Goal: Task Accomplishment & Management: Use online tool/utility

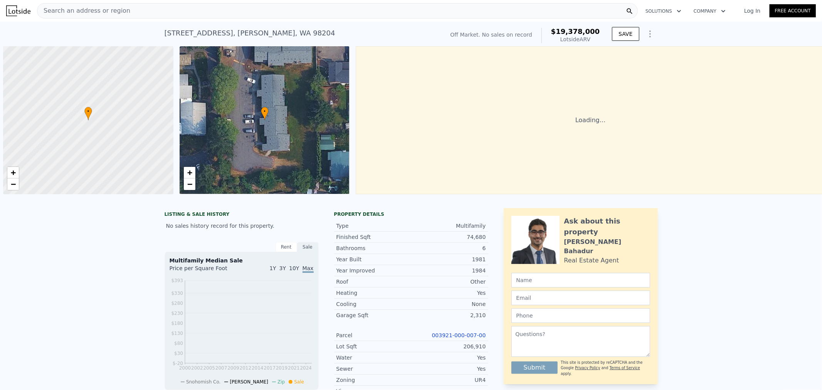
scroll to position [0, 3]
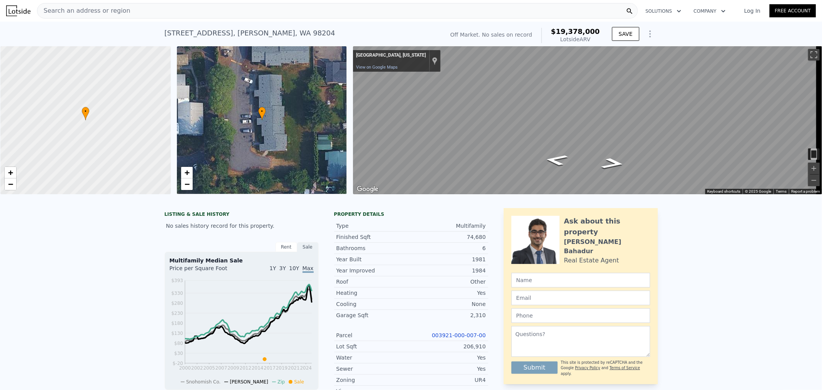
click at [757, 11] on link "Log In" at bounding box center [752, 11] width 35 height 8
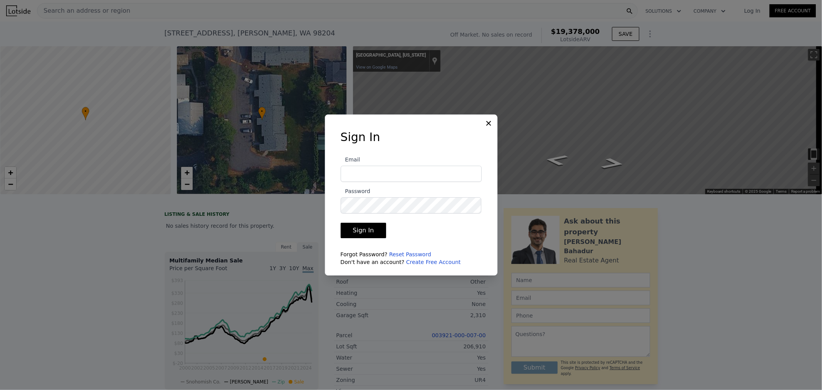
click at [403, 173] on input "Email" at bounding box center [411, 174] width 141 height 16
type input "[EMAIL_ADDRESS][DOMAIN_NAME]"
click at [341, 223] on button "Sign In" at bounding box center [364, 230] width 46 height 15
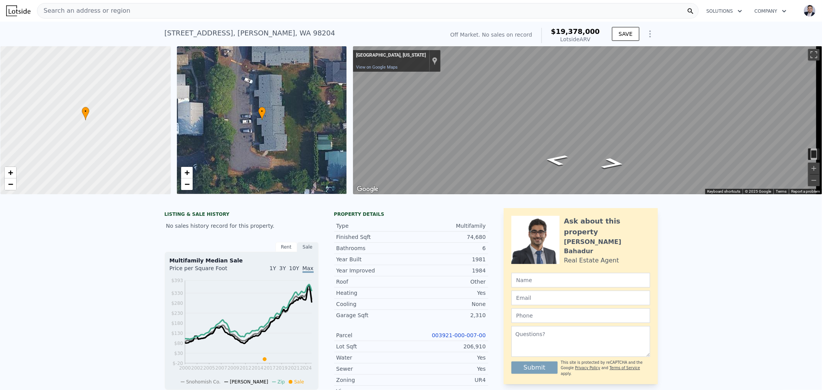
click at [76, 13] on span "Search an address or region" at bounding box center [83, 10] width 93 height 9
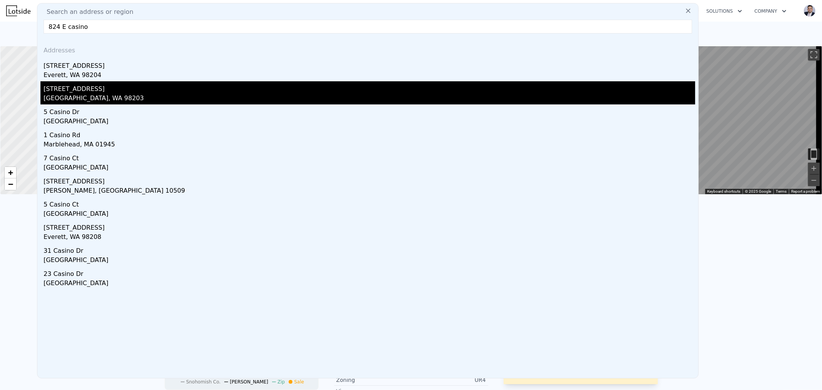
type input "824 E casino"
click at [98, 100] on div "[GEOGRAPHIC_DATA], WA 98203" at bounding box center [369, 99] width 651 height 11
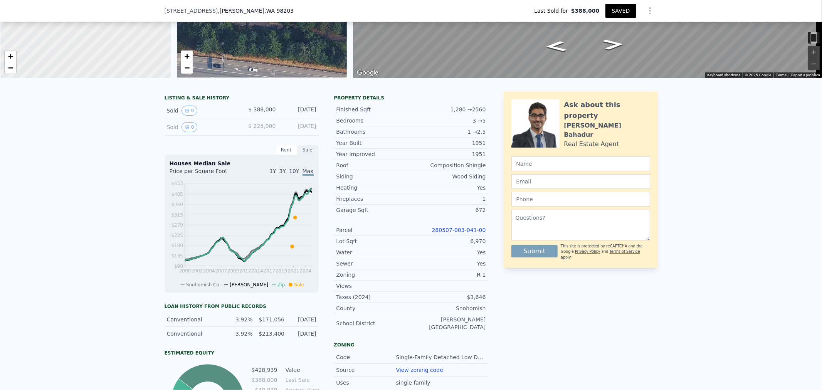
scroll to position [126, 0]
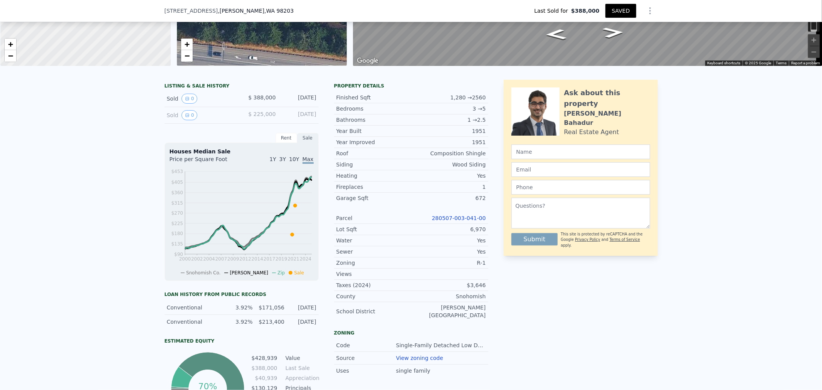
click at [448, 221] on link "280507-003-041-00" at bounding box center [459, 218] width 54 height 6
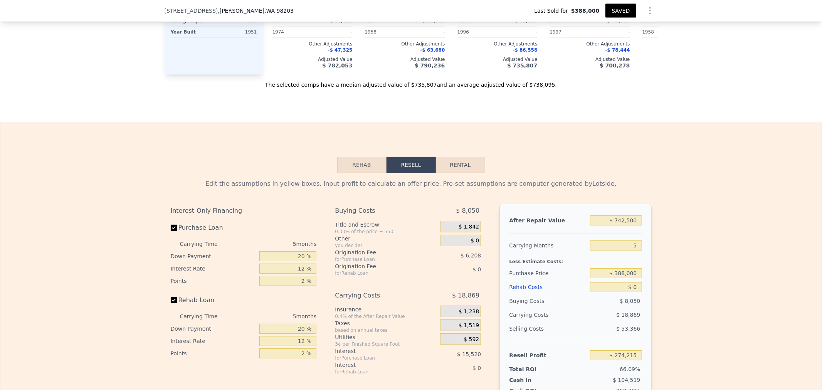
scroll to position [984, 0]
drag, startPoint x: 619, startPoint y: 257, endPoint x: 796, endPoint y: 255, distance: 176.8
click at [702, 257] on div "Edit the assumptions in yellow boxes. Input profit to calculate an offer price.…" at bounding box center [410, 314] width 821 height 287
type input "6"
type input "$ 270,442"
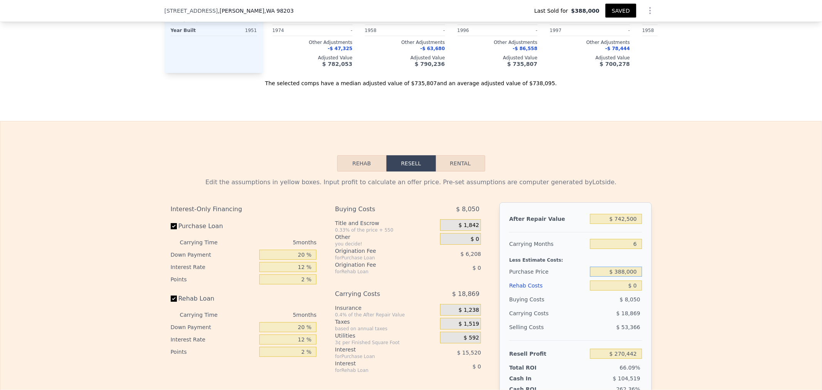
type input "5"
type input "$ 274,215"
type input "$ 440,000"
type input "$ 219,130"
type input "$ 1"
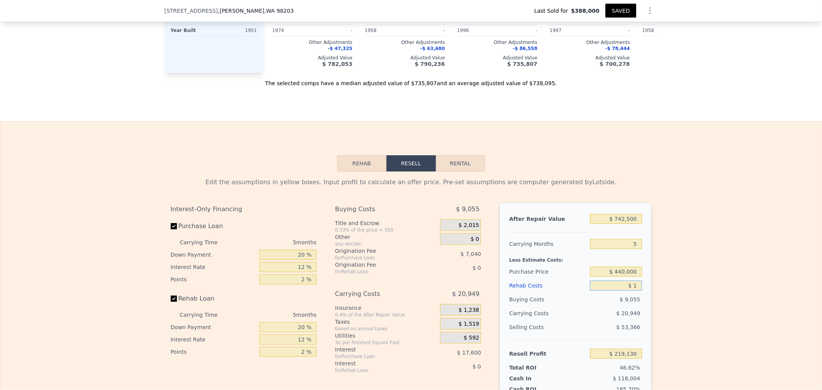
type input "$ 219,129"
type input "$ 15"
type input "$ 219,115"
type input "$ 150"
type input "$ 218,973"
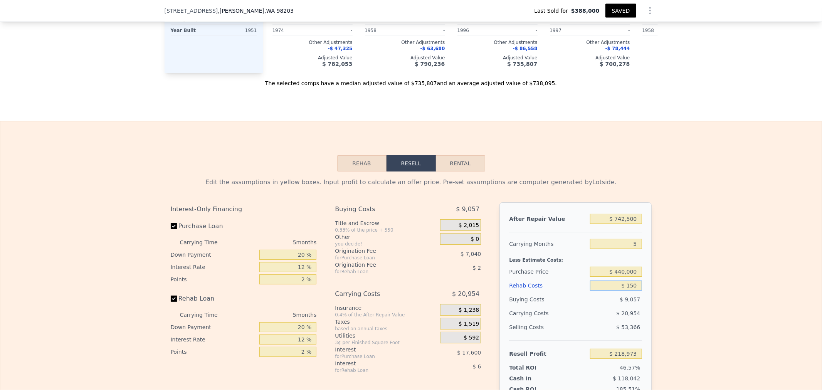
type input "$ 1,500"
type input "$ 217,546"
type input "$ 15,000"
type input "$ 203,290"
type input "$ 150,000"
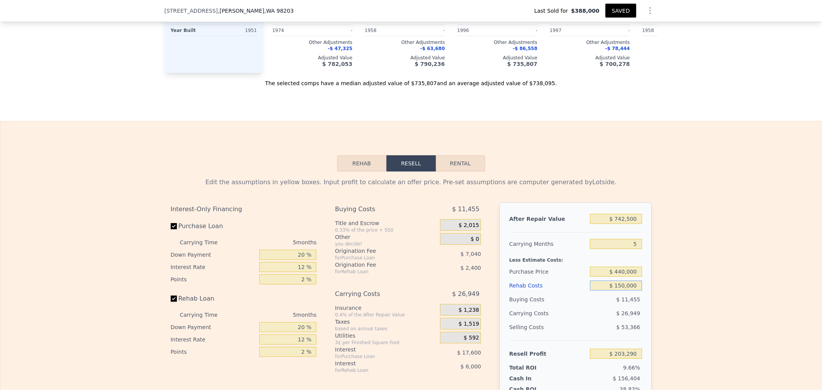
type input "$ 60,730"
type input "$ 150,000"
drag, startPoint x: 293, startPoint y: 266, endPoint x: 427, endPoint y: 252, distance: 134.7
click at [327, 263] on div "Interest-Only Financing Purchase Loan Carrying Time 5 months Down Payment 20 % …" at bounding box center [411, 330] width 481 height 256
type input "1 %"
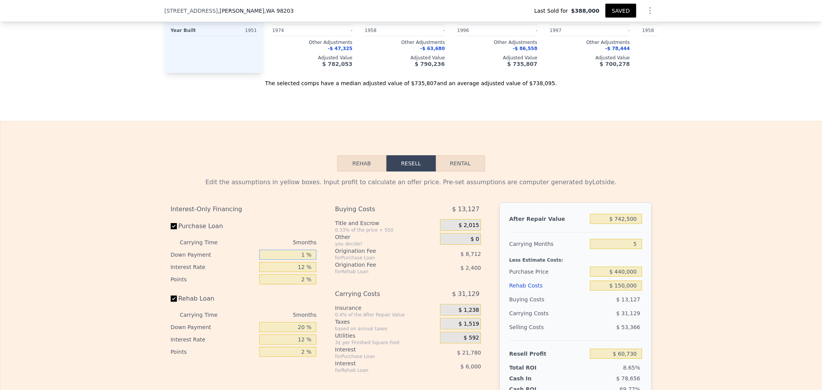
type input "$ 54,878"
type input "15 %"
type input "$ 59,190"
type input "15 %"
type input "1 %"
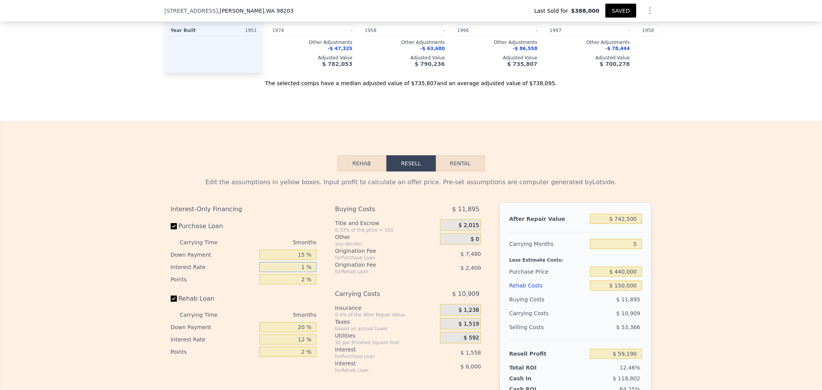
type input "$ 76,330"
type input "12 %"
type input "$ 59,190"
type input "12.5 %"
type input "$ 58,410"
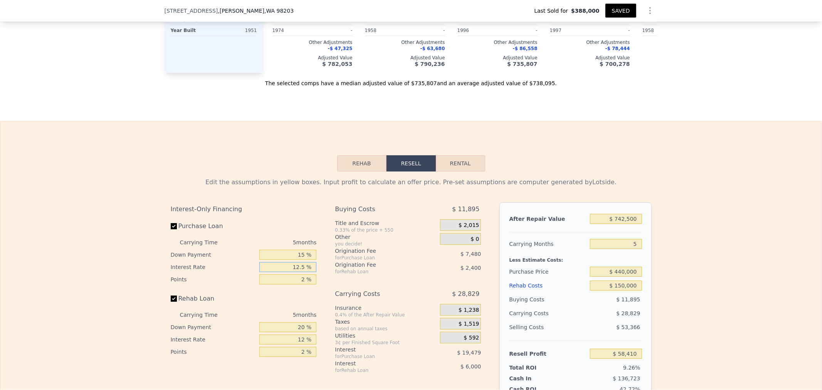
type input "12. %"
type input "$ 59,190"
type input "1 %"
type input "$ 76,330"
type input "11 %"
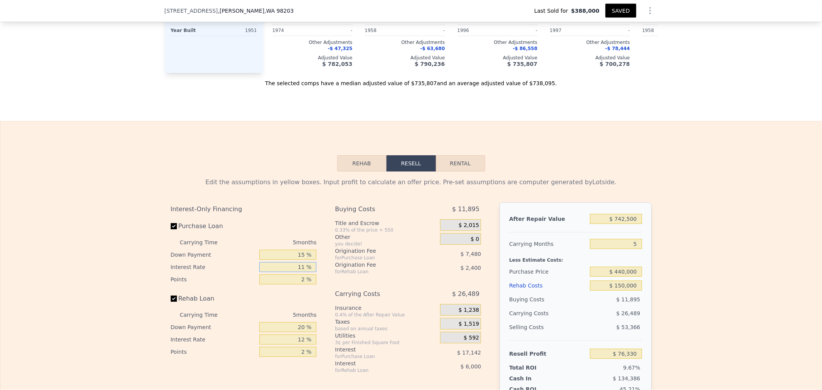
type input "$ 60,750"
type input "11.5 %"
type input "$ 59,970"
type input "11.5 %"
type input "2.5 %"
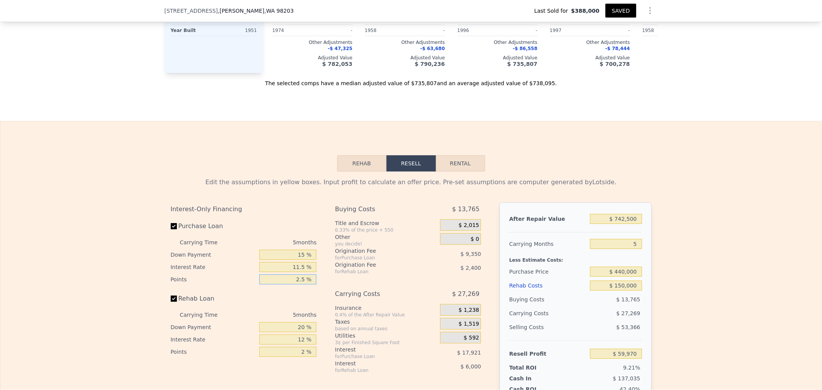
type input "$ 58,100"
type input "2.5 %"
type input "0 %"
type input "$ 56,000"
type input "0 %"
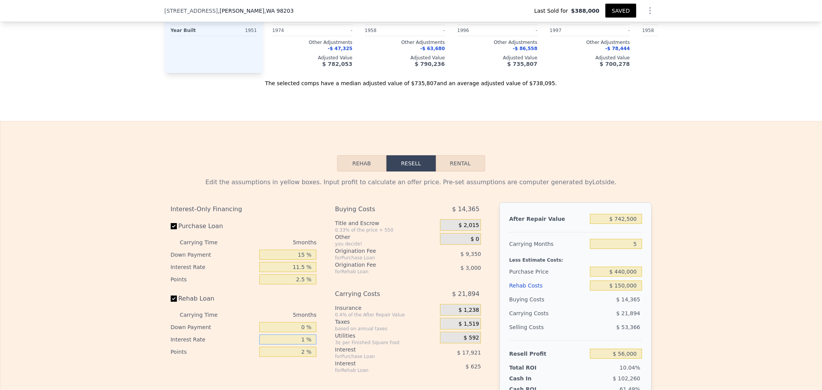
type input "1 %"
type input "$ 62,875"
type input "11 %"
type input "$ 56,625"
type input "11.5 %"
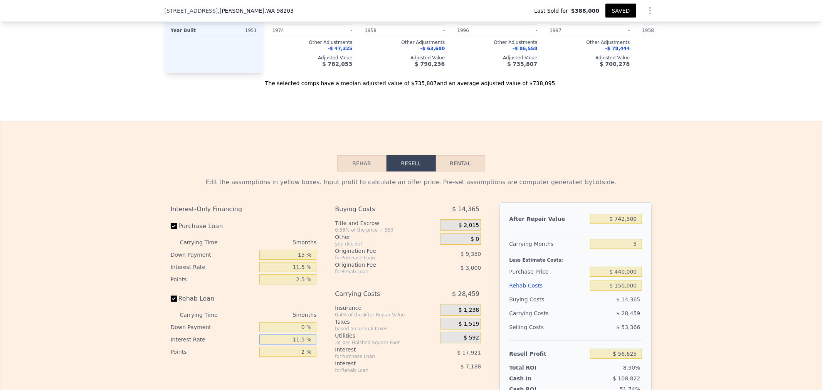
type input "$ 56,310"
type input "11.5 %"
type input "2.5 %"
type input "$ 55,560"
type input "2.5 %"
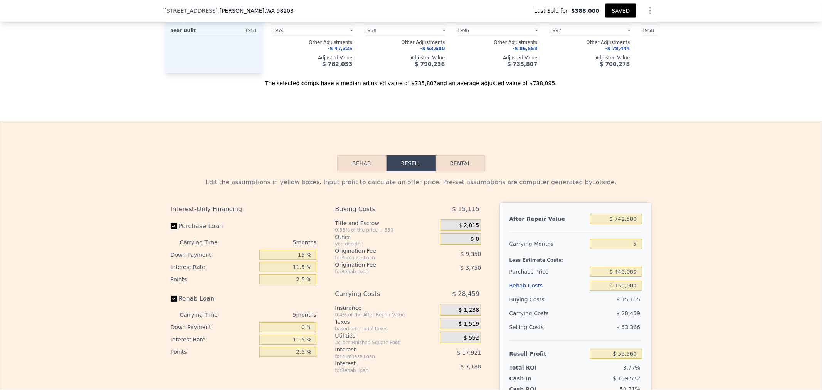
click at [472, 243] on span "$ 0" at bounding box center [474, 239] width 8 height 7
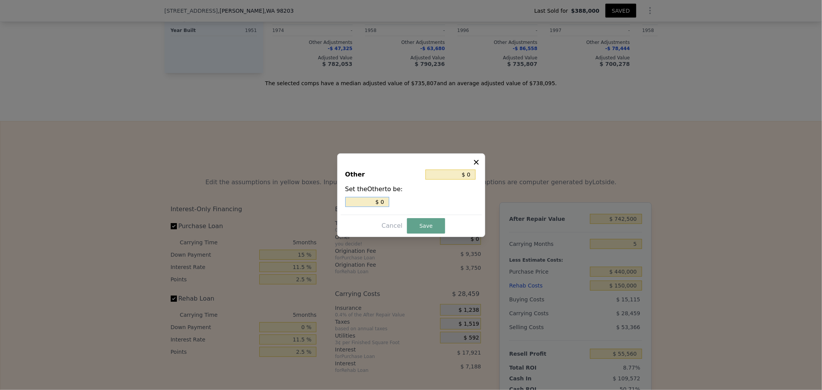
drag, startPoint x: 372, startPoint y: 199, endPoint x: 486, endPoint y: 205, distance: 113.8
click at [428, 201] on div "$ 0" at bounding box center [411, 202] width 132 height 10
type input "$ 2"
type input "$ 29"
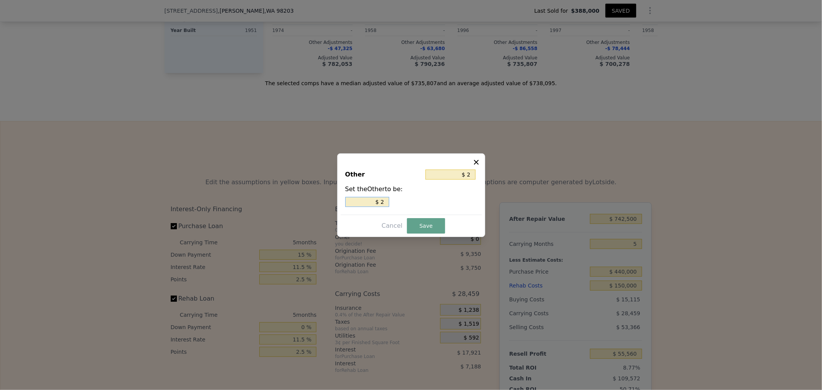
type input "$ 29"
type input "$ 290"
type input "$ 2,900"
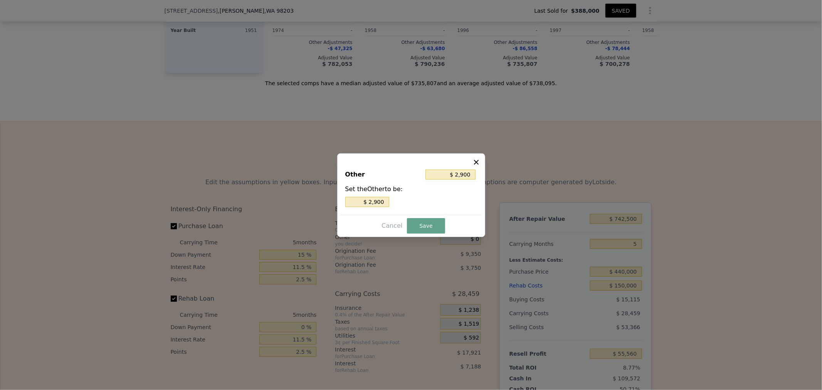
drag, startPoint x: 423, startPoint y: 223, endPoint x: 662, endPoint y: 182, distance: 242.7
click at [424, 223] on button "Save" at bounding box center [426, 225] width 38 height 15
type input "$ 52,660"
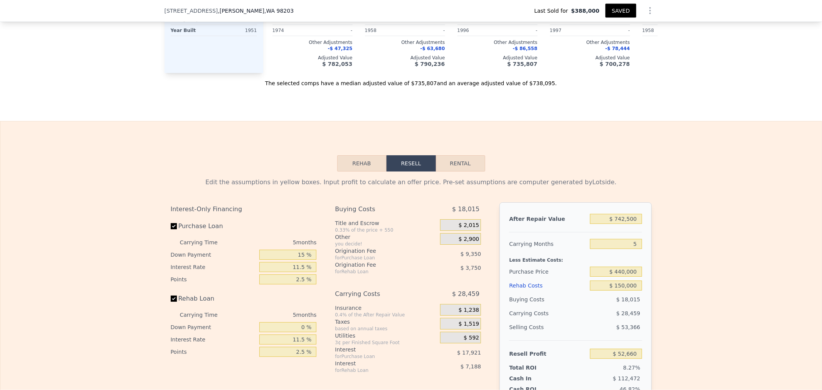
click at [744, 201] on div "Edit the assumptions in yellow boxes. Input profit to calculate an offer price.…" at bounding box center [410, 314] width 821 height 287
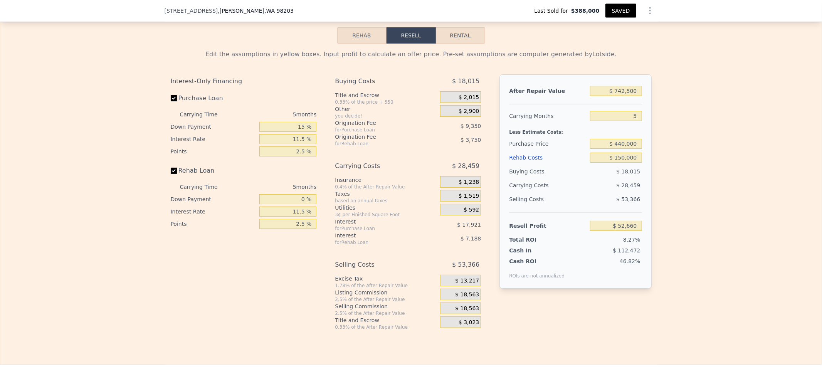
scroll to position [1112, 0]
click at [727, 126] on div "Edit the assumptions in yellow boxes. Input profit to calculate an offer price.…" at bounding box center [410, 186] width 821 height 287
drag, startPoint x: 614, startPoint y: 131, endPoint x: 876, endPoint y: 120, distance: 261.4
click at [821, 120] on html "Search an address or region Solutions Company Open main menu Open user menu [ST…" at bounding box center [411, 195] width 822 height 390
type input "12"
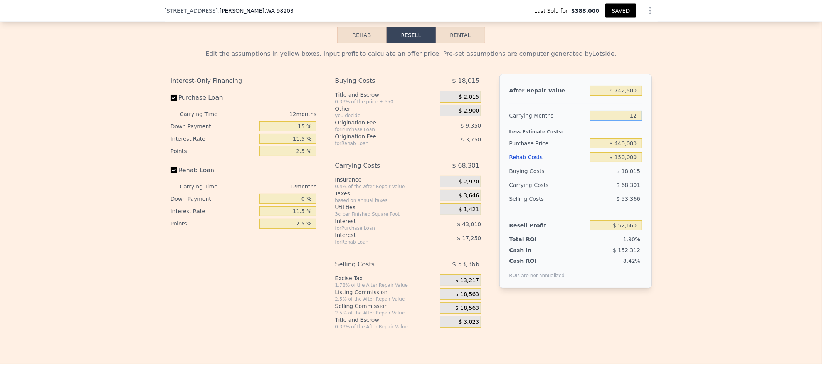
type input "$ 12,818"
click at [710, 147] on div "Edit the assumptions in yellow boxes. Input profit to calculate an offer price.…" at bounding box center [410, 186] width 821 height 287
type input "5"
type input "$ 0"
type input "$ 274,215"
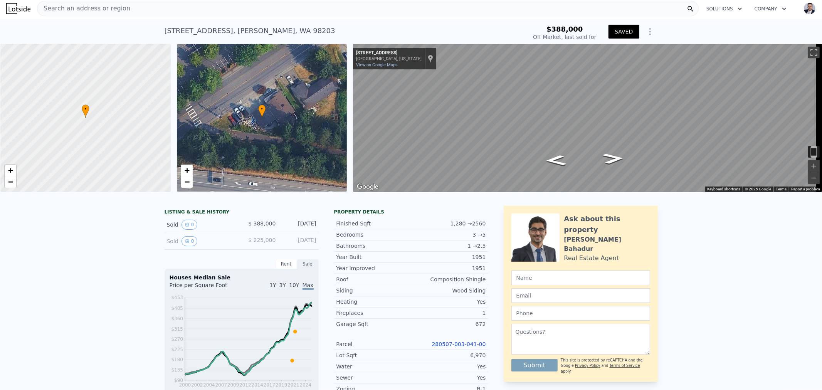
scroll to position [0, 0]
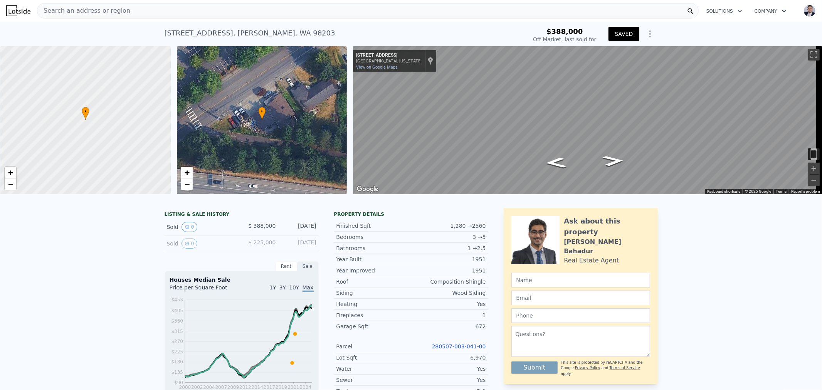
click at [129, 12] on div "Search an address or region" at bounding box center [367, 10] width 661 height 15
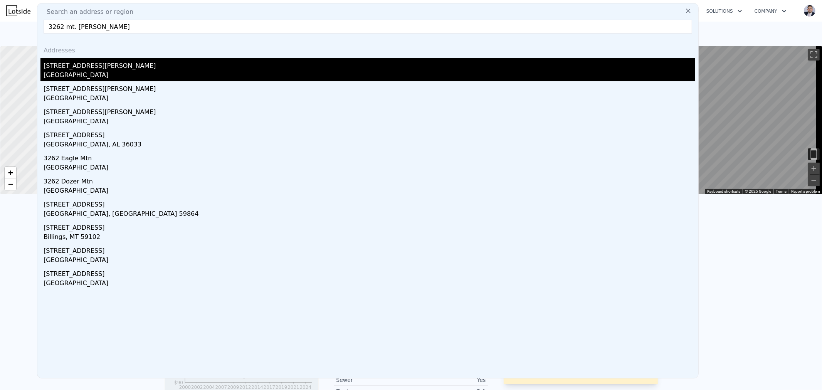
type input "3262 mt. [PERSON_NAME]"
click at [76, 70] on div "[GEOGRAPHIC_DATA]" at bounding box center [369, 75] width 651 height 11
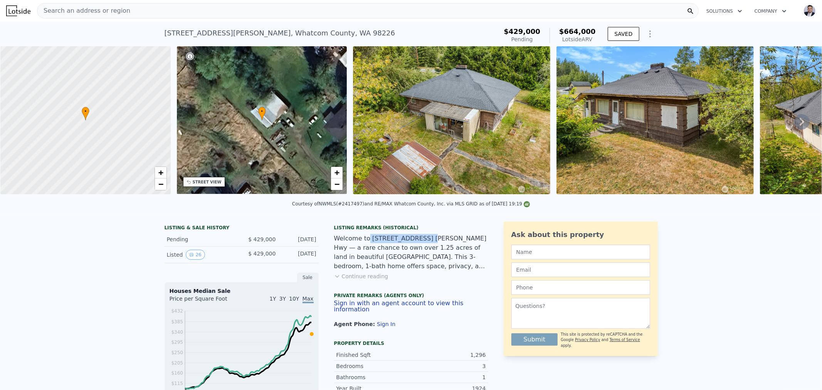
drag, startPoint x: 361, startPoint y: 243, endPoint x: 415, endPoint y: 245, distance: 53.6
click at [415, 245] on div "Welcome to [STREET_ADDRESS] [PERSON_NAME] Hwy — a rare chance to own over 1.25 …" at bounding box center [411, 252] width 154 height 37
click at [398, 280] on div "Listing Remarks (Historical) Welcome to [STREET_ADDRESS] [PERSON_NAME] Hwy — a …" at bounding box center [411, 281] width 154 height 112
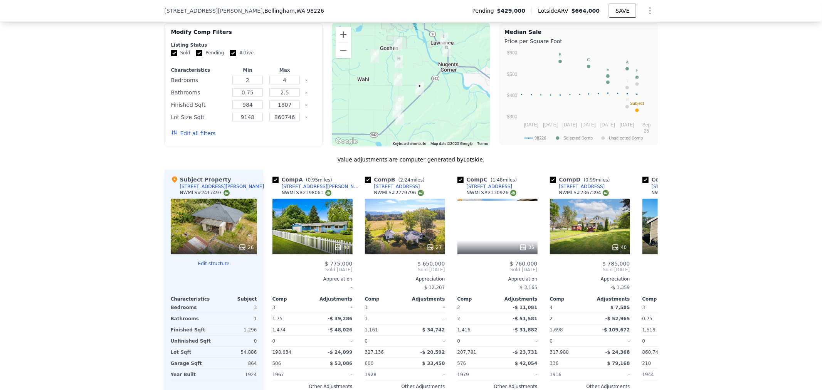
scroll to position [768, 0]
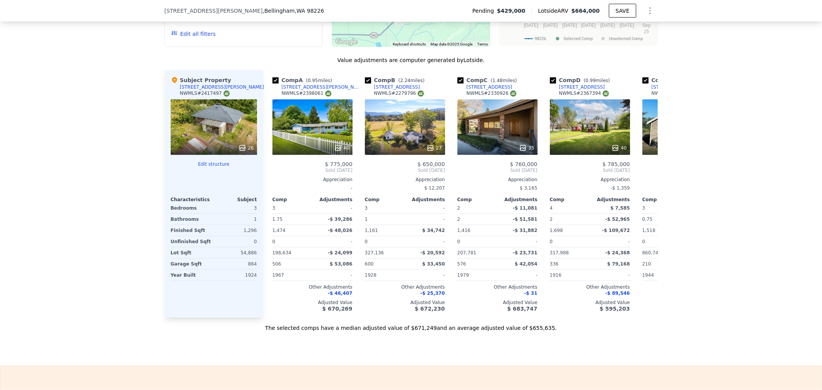
click at [211, 167] on button "Edit structure" at bounding box center [214, 164] width 86 height 6
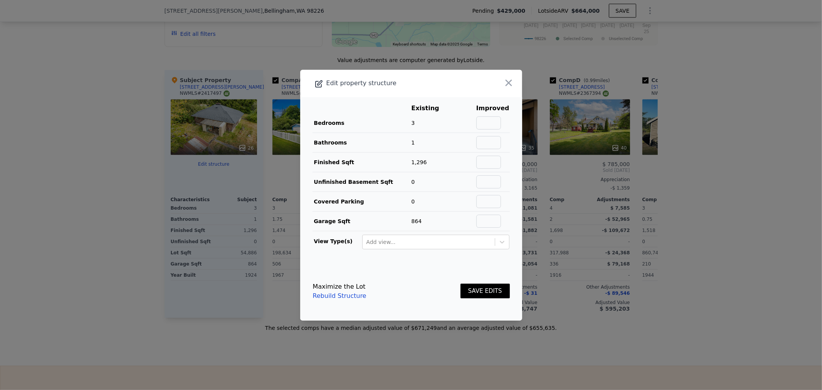
click at [333, 296] on link "Rebuild Structure" at bounding box center [340, 295] width 54 height 9
click at [505, 84] on icon "button" at bounding box center [508, 82] width 7 height 7
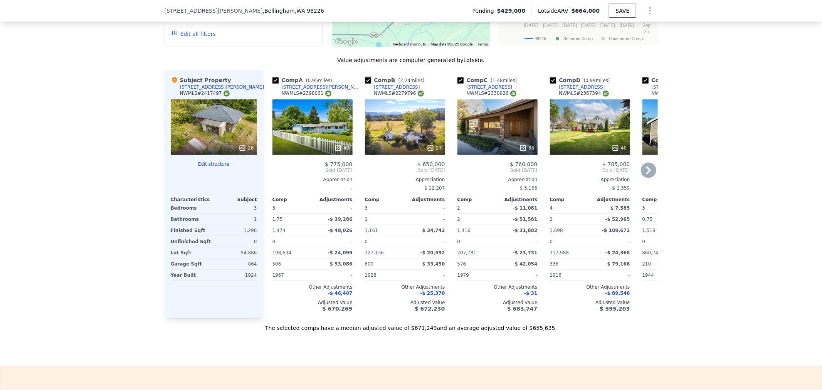
click at [365, 82] on input "checkbox" at bounding box center [368, 80] width 6 height 6
checkbox input "false"
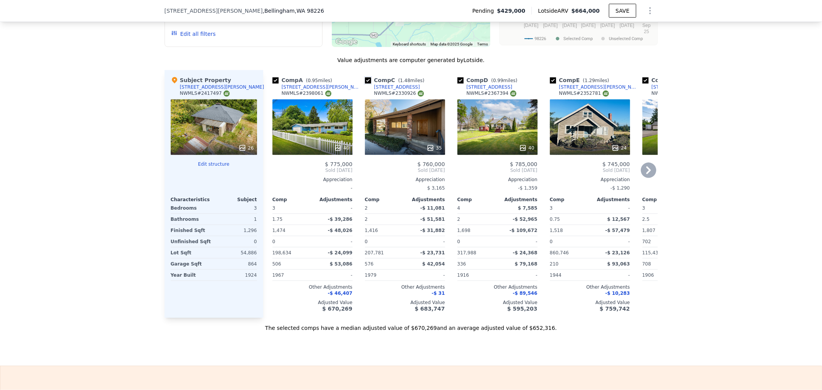
click at [365, 82] on input "checkbox" at bounding box center [368, 80] width 6 height 6
checkbox input "false"
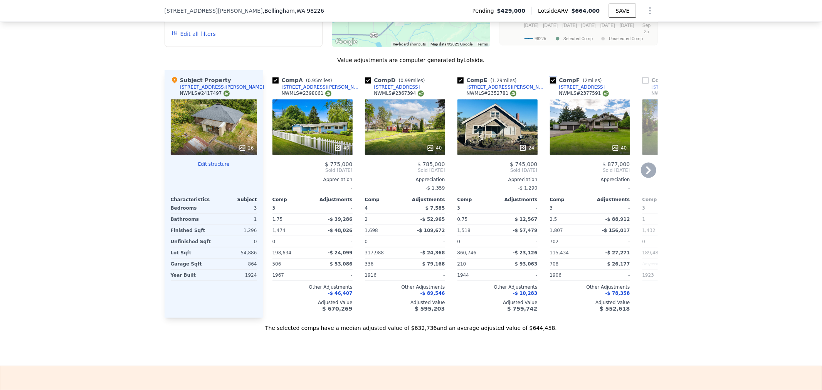
click at [550, 80] on input "checkbox" at bounding box center [553, 80] width 6 height 6
checkbox input "false"
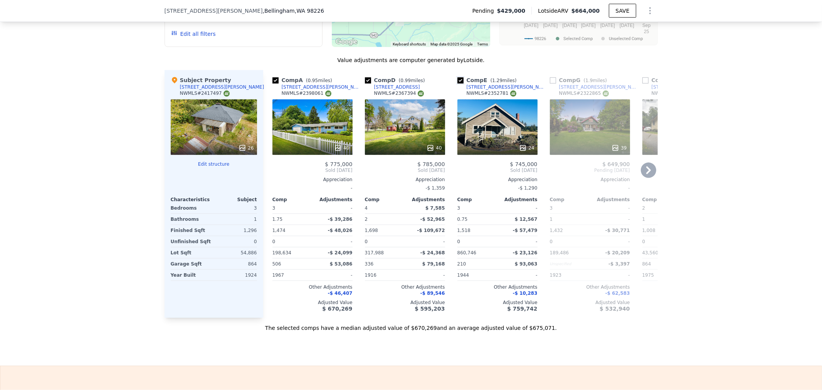
click at [457, 82] on input "checkbox" at bounding box center [460, 80] width 6 height 6
checkbox input "false"
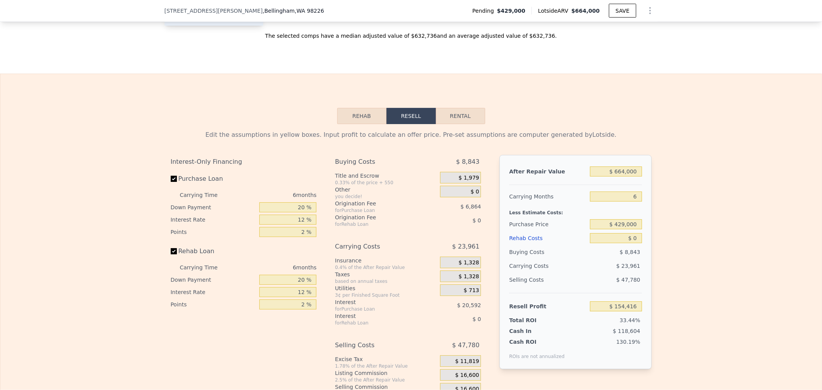
scroll to position [1067, 0]
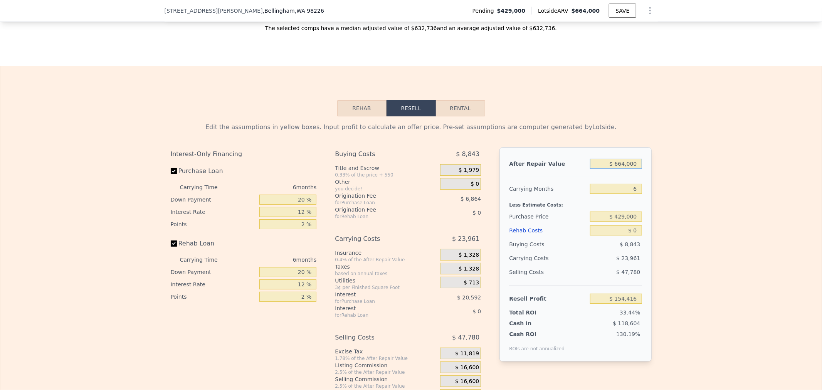
drag, startPoint x: 600, startPoint y: 169, endPoint x: 821, endPoint y: 144, distance: 223.0
click at [706, 167] on div "Edit the assumptions in yellow boxes. Input profit to calculate an offer price.…" at bounding box center [410, 259] width 821 height 287
type input "$ 6"
type input "-$ 461,020"
type input "$ 62"
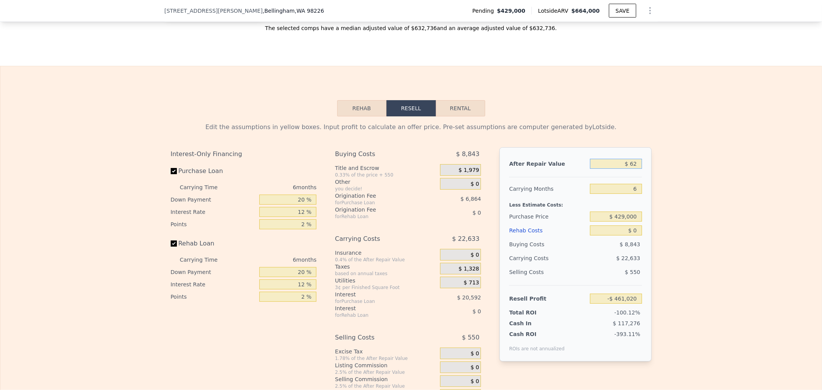
type input "-$ 460,969"
type input "$ 625"
type input "-$ 460,447"
type input "$ 6,250"
type input "-$ 455,233"
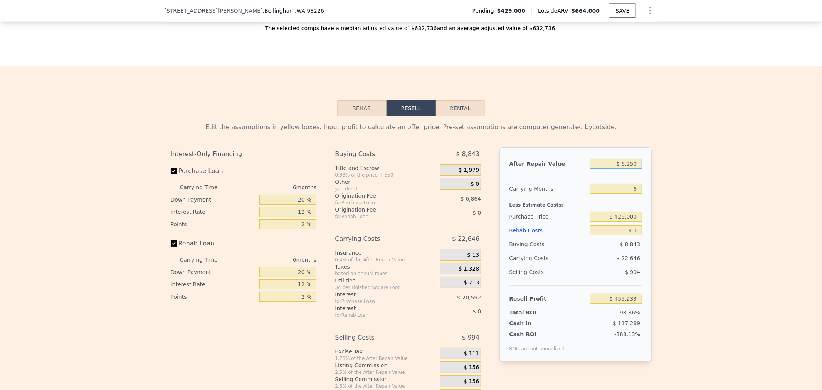
type input "$ 62,500"
type input "-$ 403,098"
type input "$ 625,000"
type input "$ 118,268"
type input "$ 625,000"
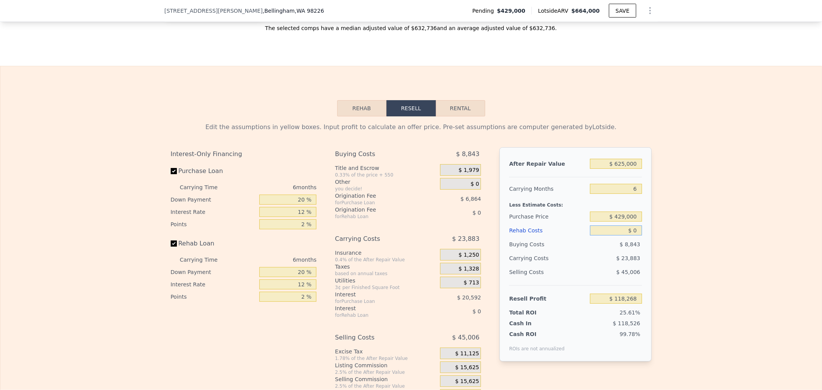
type input "$ 3"
type input "$ 118,265"
type input "$ 32"
type input "$ 118,235"
type input "$ 320"
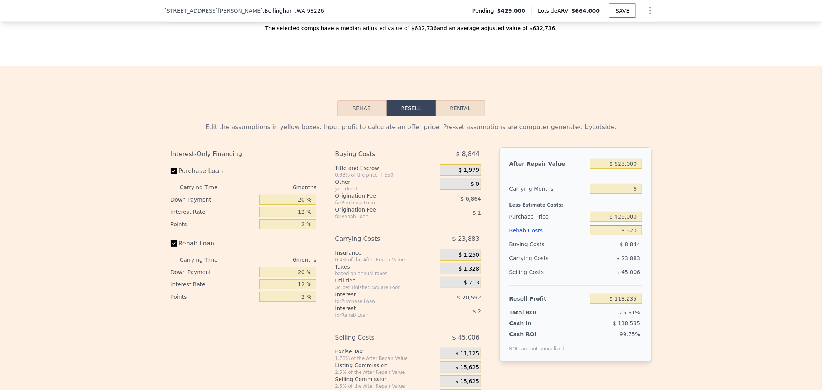
type input "$ 117,925"
type input "$ 3,200"
type input "$ 114,861"
type input "$ 32,000"
type input "$ 84,220"
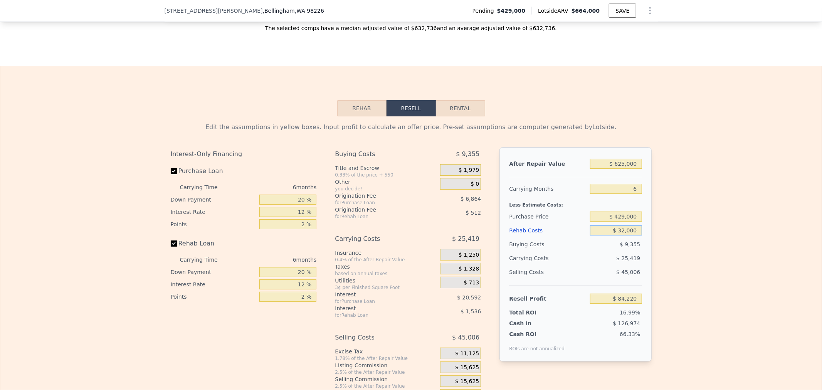
type input "$ 320,000"
type input "-$ 222,212"
type input "$ 320,000"
type input "-$ 105,873"
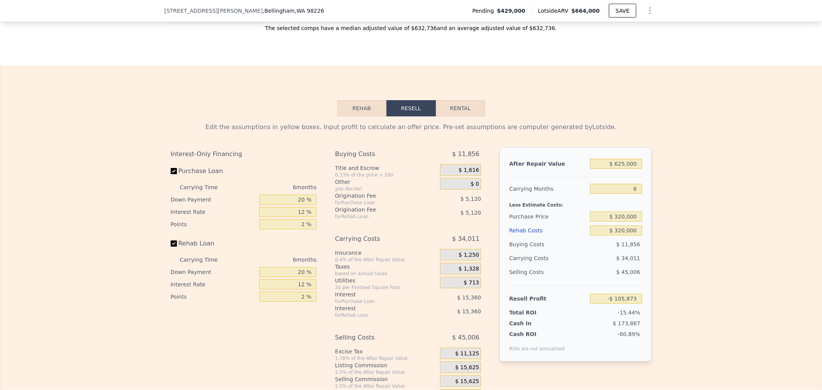
click at [777, 236] on div "Edit the assumptions in yellow boxes. Input profit to calculate an offer price.…" at bounding box center [410, 259] width 821 height 287
click at [603, 235] on input "$ 320,000" at bounding box center [616, 230] width 52 height 10
drag, startPoint x: 606, startPoint y: 240, endPoint x: 747, endPoint y: 237, distance: 141.8
click at [728, 239] on div "Edit the assumptions in yellow boxes. Input profit to calculate an offer price.…" at bounding box center [410, 259] width 821 height 287
type input "$ 1"
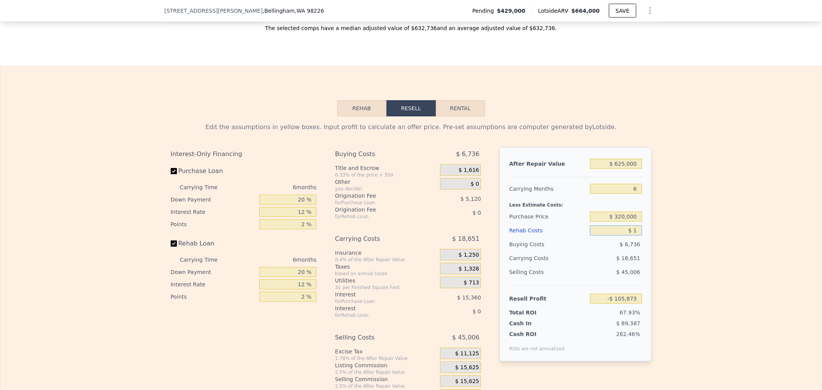
type input "$ 234,606"
type input "$ 15"
type input "$ 234,592"
type input "$ 150"
type input "$ 234,449"
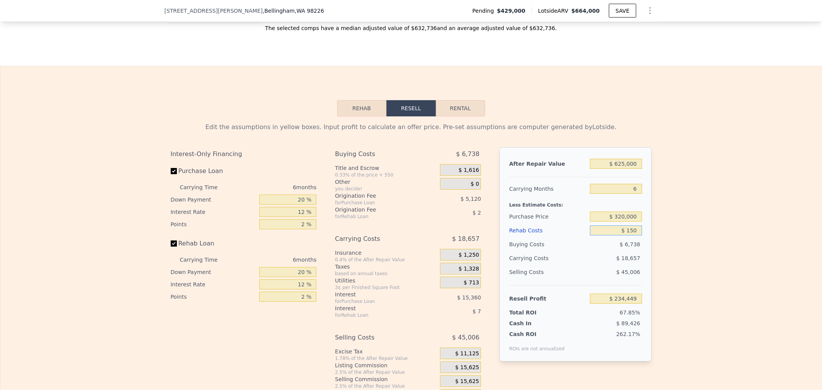
type input "$ 1,500"
type input "$ 233,011"
type input "$ 150"
type input "$ 234,449"
type input "$ 15"
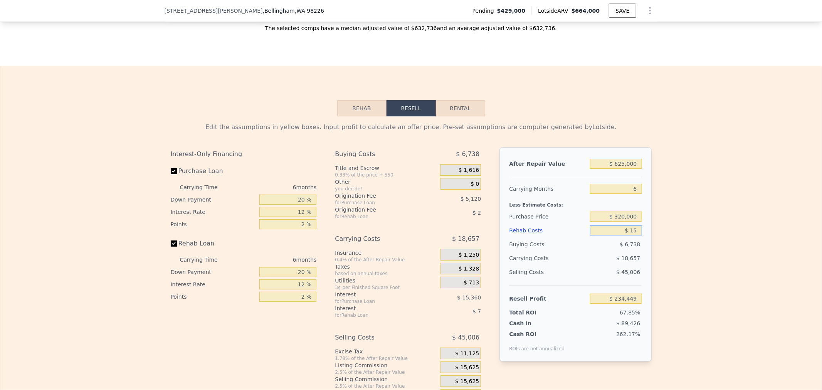
type input "$ 234,592"
type input "$ 1"
type input "$ 234,606"
type input "$ 12"
type input "$ 234,595"
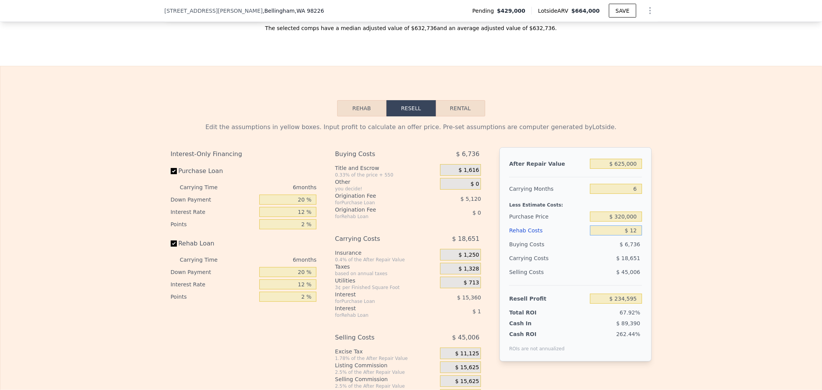
type input "$ 120"
type input "$ 234,479"
type input "$ 1,200"
type input "$ 233,328"
type input "$ 12,000"
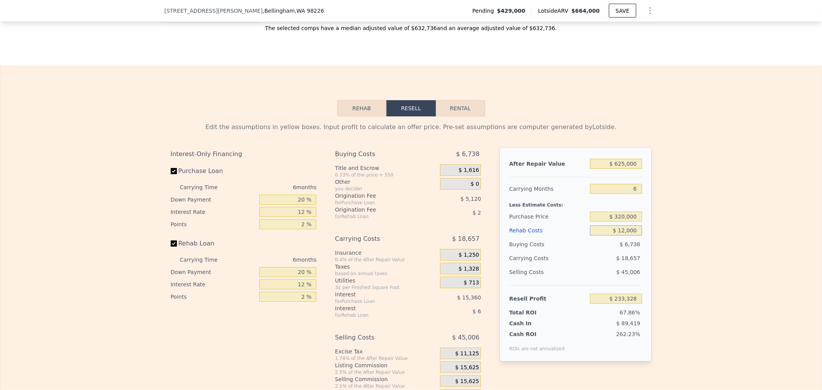
type input "$ 221,839"
type input "$ 120,000"
type input "$ 106,927"
type input "$ 120,000"
click at [692, 268] on div "Edit the assumptions in yellow boxes. Input profit to calculate an offer price.…" at bounding box center [410, 259] width 821 height 287
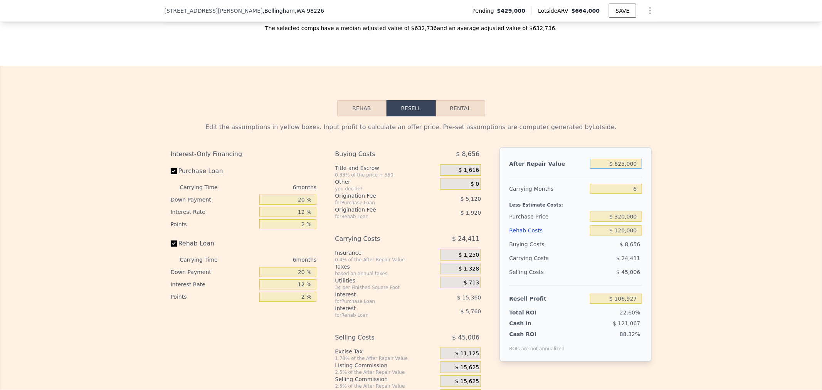
drag, startPoint x: 605, startPoint y: 171, endPoint x: 784, endPoint y: 166, distance: 178.4
click at [733, 167] on div "Edit the assumptions in yellow boxes. Input profit to calculate an offer price.…" at bounding box center [410, 259] width 821 height 287
type input "$ 6"
type input "-$ 472,361"
type input "$ 60"
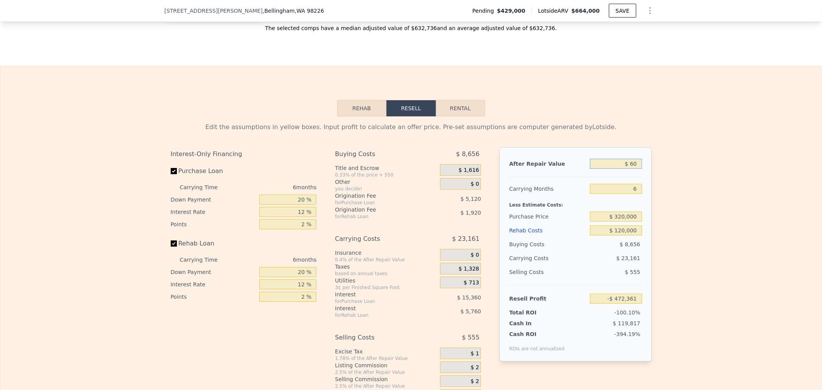
type input "-$ 472,312"
type input "$ 600"
type input "-$ 471,811"
type input "$ 6,000"
type input "-$ 466,806"
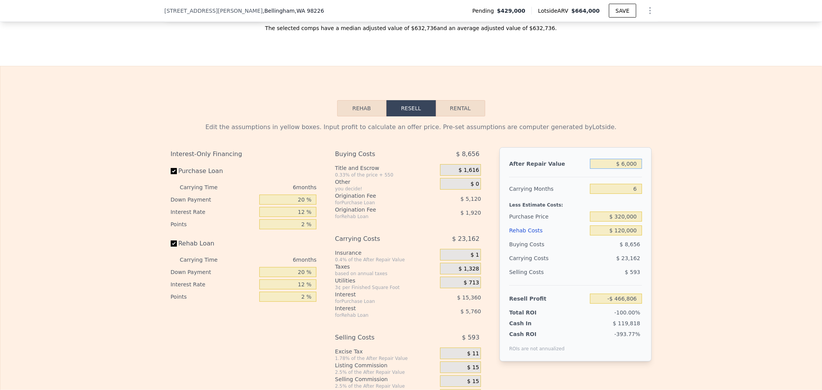
type input "$ 60,000"
type input "-$ 416,755"
type input "$ 600,000"
type input "$ 83,755"
type input "$ 600,000"
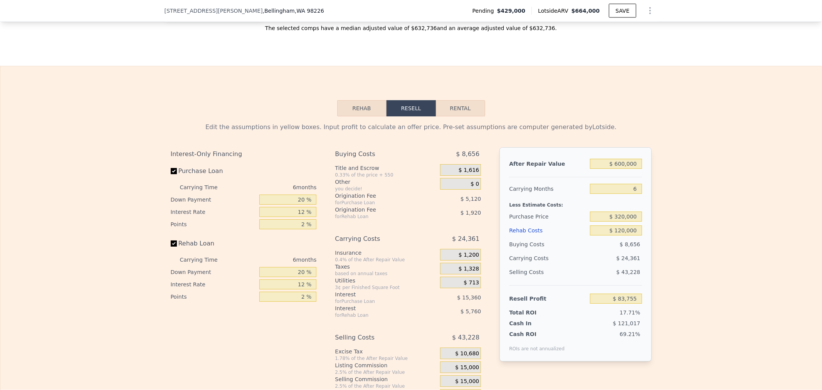
click at [800, 193] on div "Edit the assumptions in yellow boxes. Input profit to calculate an offer price.…" at bounding box center [410, 259] width 821 height 287
drag, startPoint x: 615, startPoint y: 196, endPoint x: 816, endPoint y: 175, distance: 201.4
click at [816, 175] on div "Search an address or region Solutions Company Open main menu Open user menu [ST…" at bounding box center [411, 195] width 822 height 390
type input "5"
type input "$ 87,815"
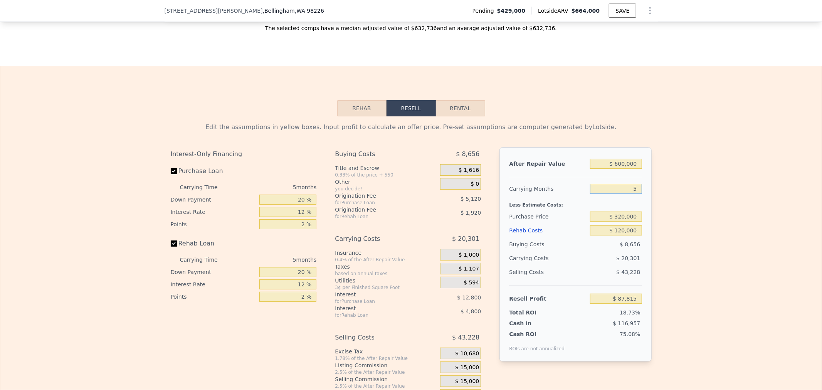
drag, startPoint x: 612, startPoint y: 199, endPoint x: 772, endPoint y: 172, distance: 162.5
click at [748, 175] on div "Edit the assumptions in yellow boxes. Input profit to calculate an offer price.…" at bounding box center [410, 259] width 821 height 287
type input "6"
type input "$ 83,755"
type input "6"
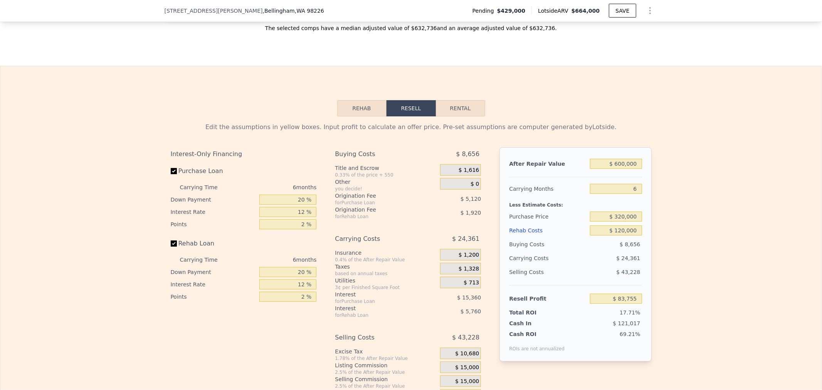
click at [766, 194] on div "Edit the assumptions in yellow boxes. Input profit to calculate an offer price.…" at bounding box center [410, 259] width 821 height 287
drag, startPoint x: 263, startPoint y: 212, endPoint x: 601, endPoint y: 176, distance: 340.1
click at [525, 190] on div "Interest-Only Financing Purchase Loan Carrying Time 6 months Down Payment 20 % …" at bounding box center [411, 275] width 481 height 256
type input "1 %"
type input "$ 78,891"
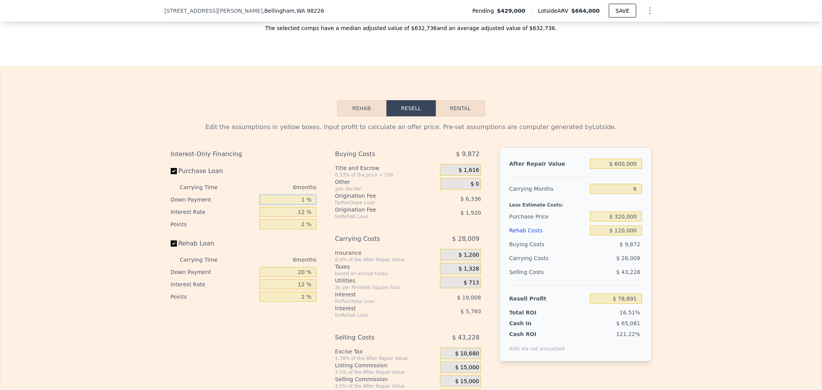
type input "15 %"
type input "$ 82,475"
type input "15 %"
type input "1 %"
type input "$ 97,433"
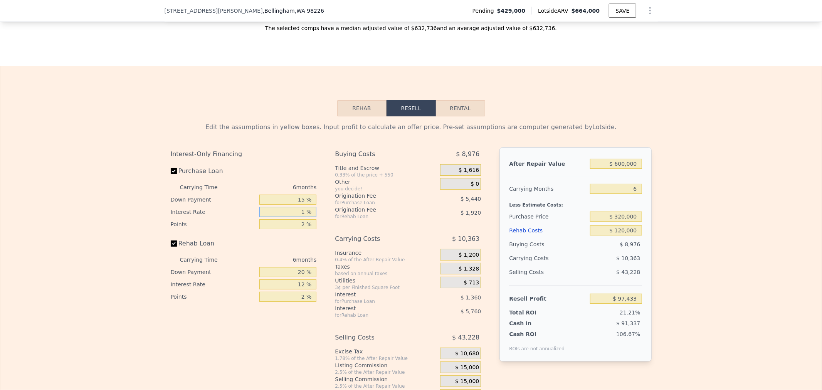
type input "11 %"
type input "$ 83,837"
type input "11.5 %"
type input "$ 83,153"
type input "11.5 %"
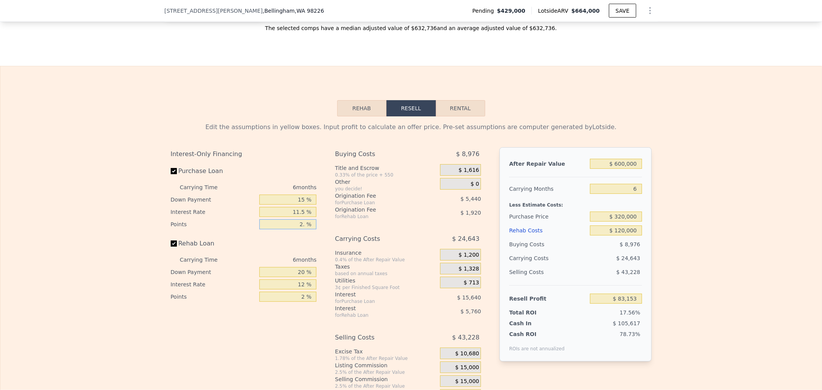
type input "2.5 %"
type input "$ 81,793"
type input "2.5 %"
type input "0 %"
type input "$ 79,873"
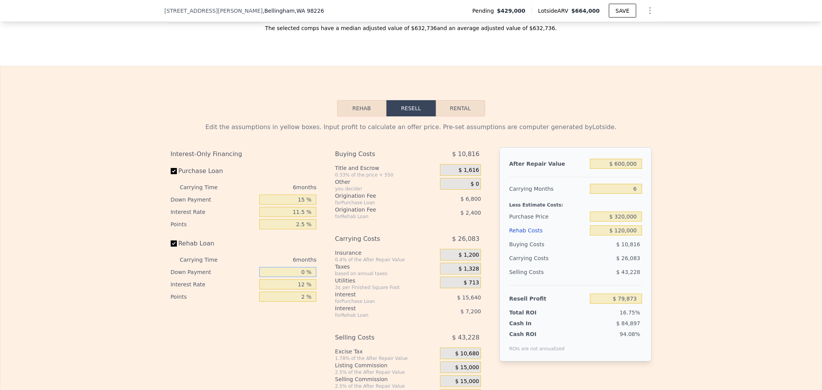
type input "0 %"
type input "1 %"
type input "$ 86,473"
type input "11 %"
type input "$ 80,473"
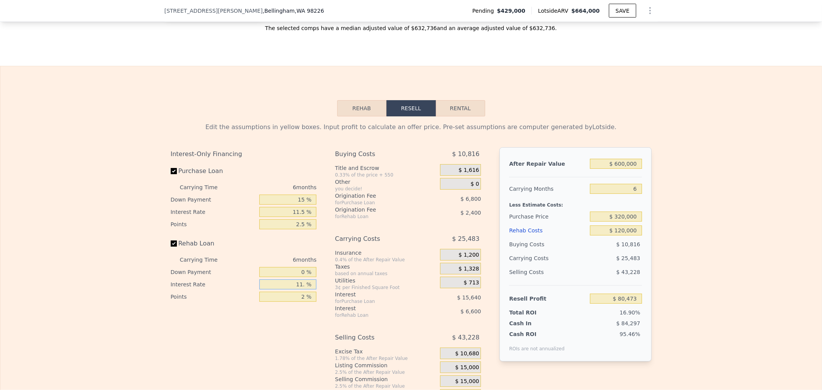
type input "11.5 %"
type input "$ 80,173"
type input "11.5 %"
type input "2.5 %"
type input "$ 79,573"
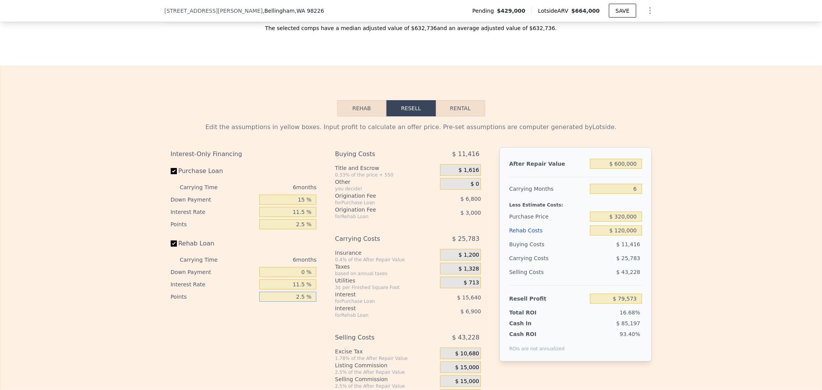
type input "2.5 %"
click at [463, 190] on div "$ 0" at bounding box center [460, 184] width 41 height 12
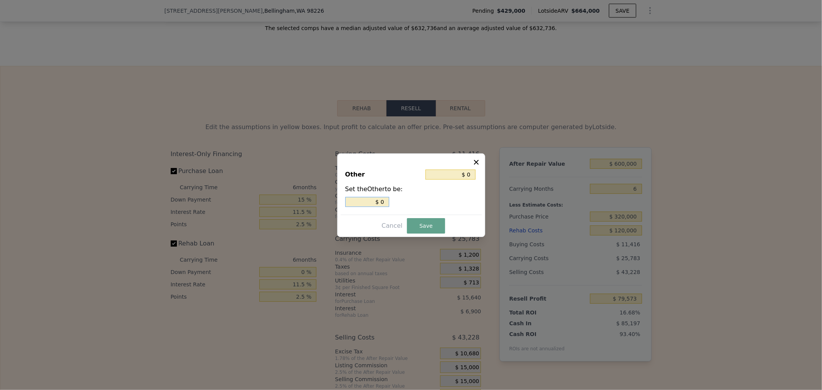
drag, startPoint x: 371, startPoint y: 198, endPoint x: 527, endPoint y: 188, distance: 155.6
click at [495, 192] on div "​ Other $ 0 Set the Other to be: $ 0 Cancel Save" at bounding box center [411, 195] width 822 height 390
type input "$ 2"
type input "$ 29"
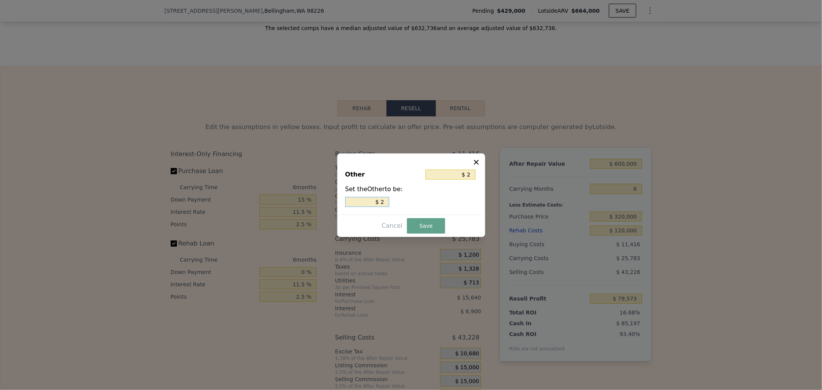
type input "$ 29"
type input "$ 290"
type input "$ 2,900"
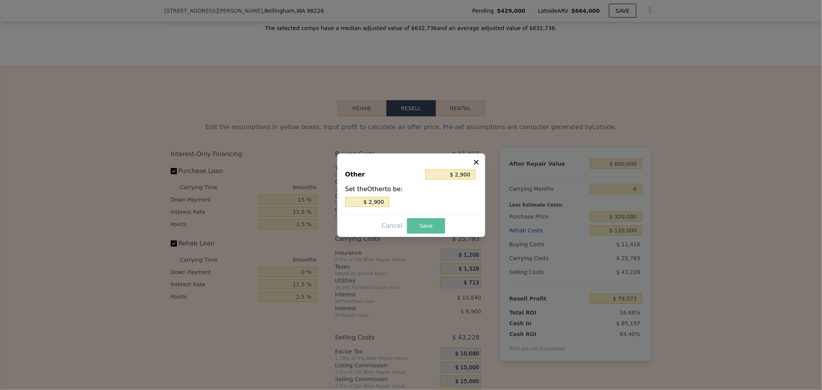
click at [427, 224] on button "Save" at bounding box center [426, 225] width 38 height 15
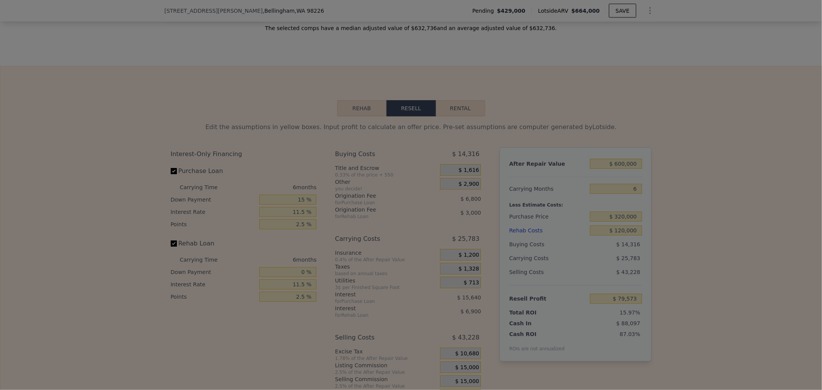
type input "$ 76,673"
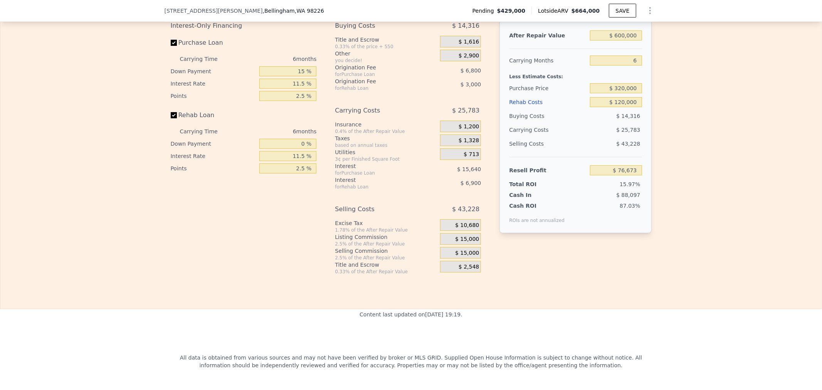
scroll to position [1238, 0]
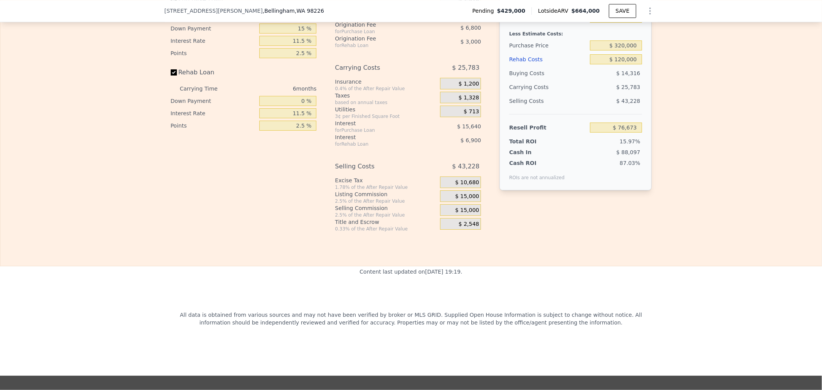
click at [446, 202] on div "$ 15,000" at bounding box center [460, 196] width 41 height 12
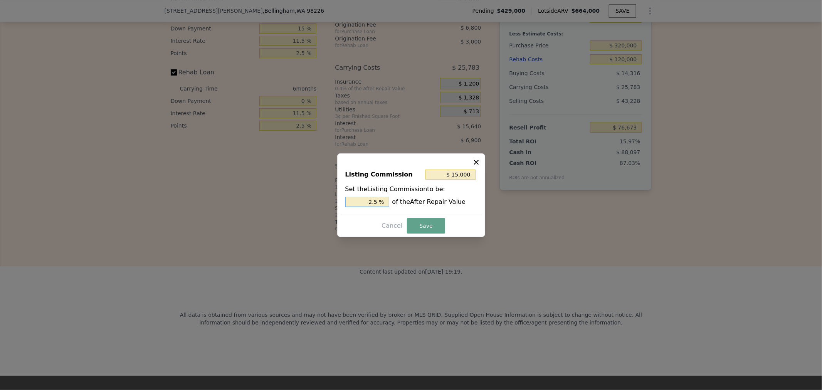
drag, startPoint x: 359, startPoint y: 202, endPoint x: 656, endPoint y: 195, distance: 297.1
click at [623, 197] on div "​ Listing Commission $ 15,000 Set the Listing Commission to be: 2.5 % of the Af…" at bounding box center [411, 195] width 822 height 390
type input "$ 6,000"
type input "1. %"
type input "$ 7,200"
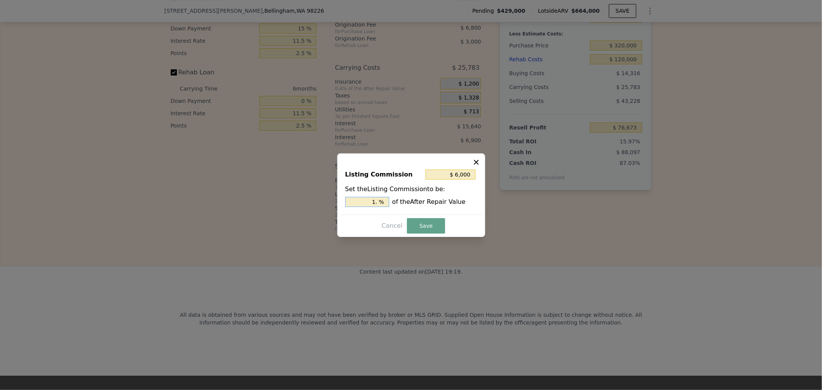
type input "1.2 %"
type input "$ 7,500"
type input "1.25 %"
click at [437, 220] on button "Save" at bounding box center [426, 225] width 38 height 15
type input "$ 84,173"
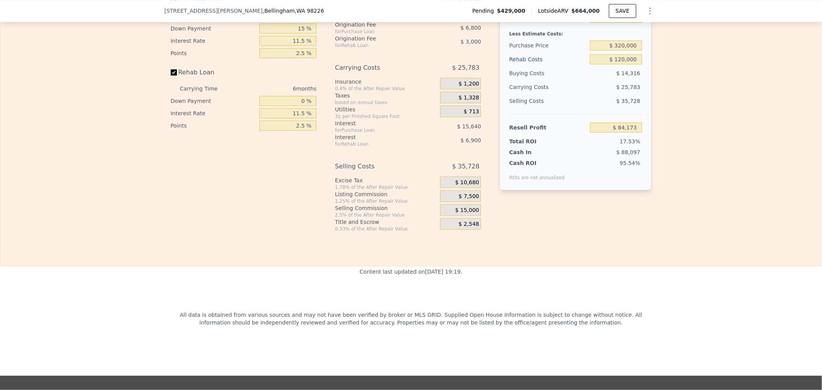
click at [419, 242] on div "Rehab Resell Rental Edit the assumptions in yellow boxes. Input profit to calcu…" at bounding box center [411, 80] width 822 height 371
click at [577, 230] on div "Interest-Only Financing Purchase Loan Carrying Time 6 months Down Payment 15 % …" at bounding box center [411, 104] width 481 height 256
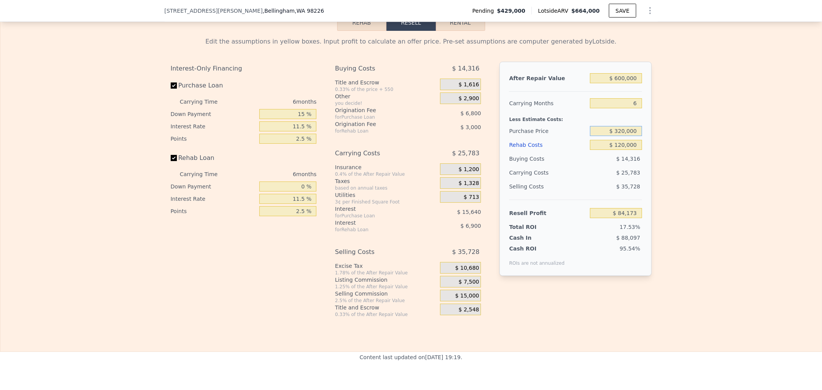
drag, startPoint x: 619, startPoint y: 139, endPoint x: 641, endPoint y: 133, distance: 23.2
click at [619, 136] on input "$ 320,000" at bounding box center [616, 131] width 52 height 10
type input "$ 325,000"
click at [625, 150] on input "$ 120,000" at bounding box center [616, 145] width 52 height 10
type input "$ 78,811"
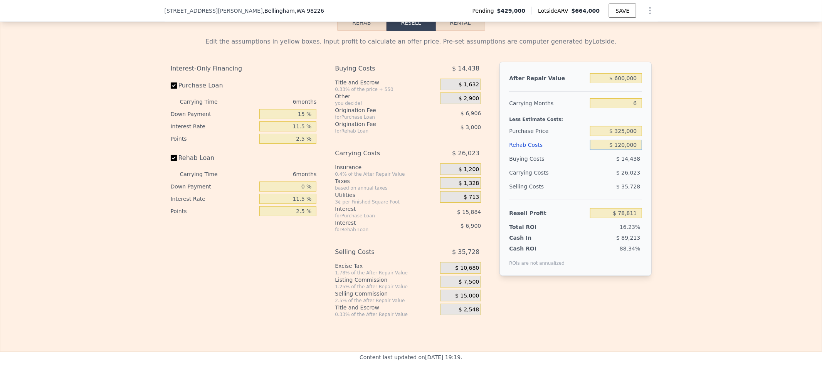
click at [633, 150] on input "$ 120,000" at bounding box center [616, 145] width 52 height 10
click at [632, 217] on input "$ 78,811" at bounding box center [616, 213] width 52 height 10
drag, startPoint x: 616, startPoint y: 153, endPoint x: 724, endPoint y: 151, distance: 107.9
click at [707, 147] on div "Edit the assumptions in yellow boxes. Input profit to calculate an offer price.…" at bounding box center [410, 174] width 821 height 287
type input "$ 12"
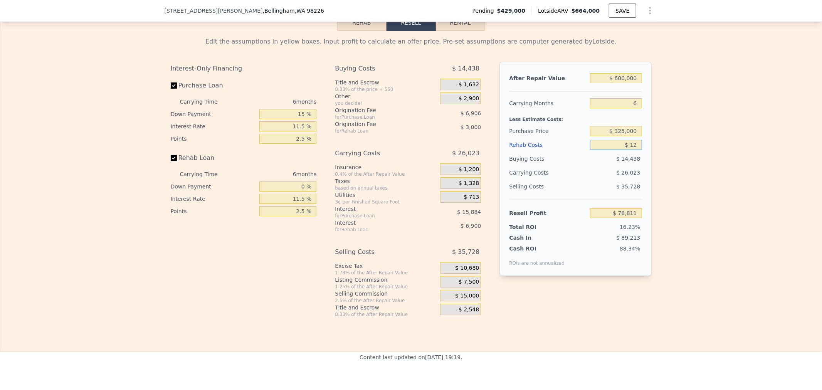
type input "$ 208,699"
type input "$ 125"
type input "$ 208,577"
type input "$ 1,250"
click at [695, 174] on div "Edit the assumptions in yellow boxes. Input profit to calculate an offer price.…" at bounding box center [410, 174] width 821 height 287
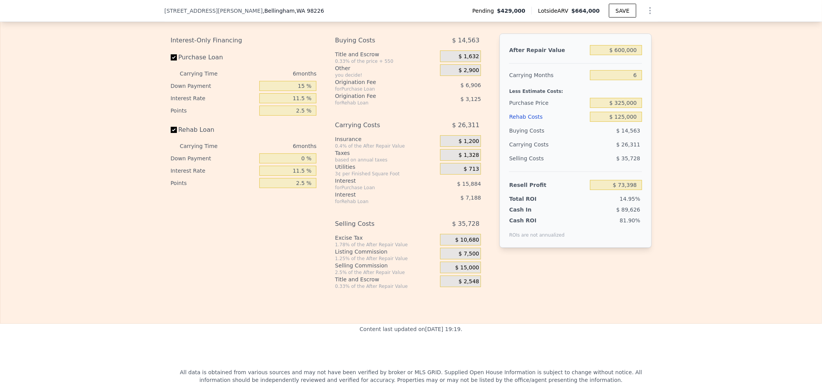
scroll to position [1191, 0]
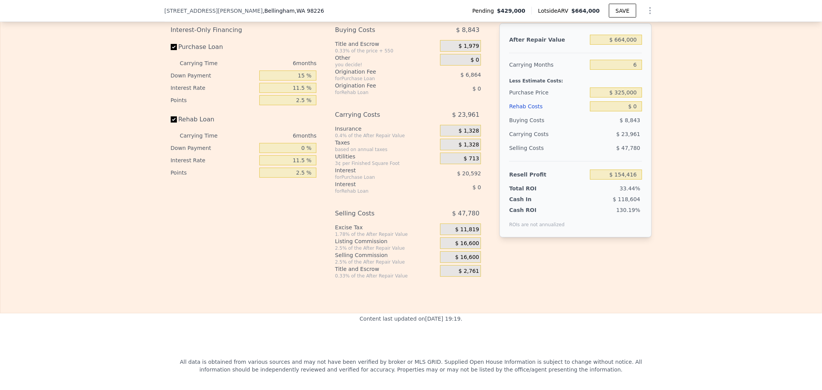
click at [159, 151] on div "Edit the assumptions in yellow boxes. Input profit to calculate an offer price.…" at bounding box center [410, 135] width 821 height 287
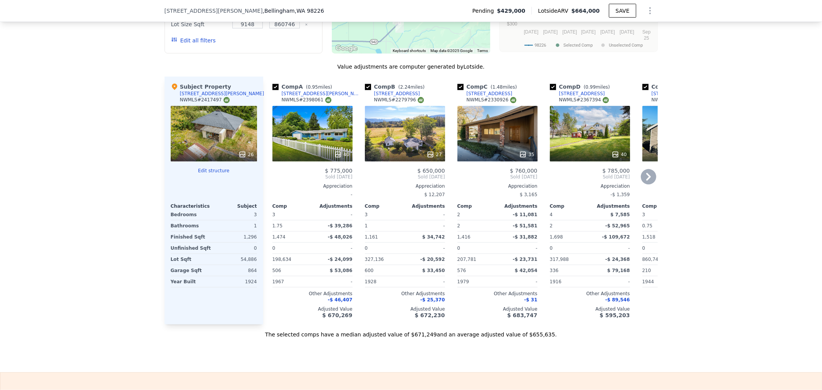
scroll to position [767, 0]
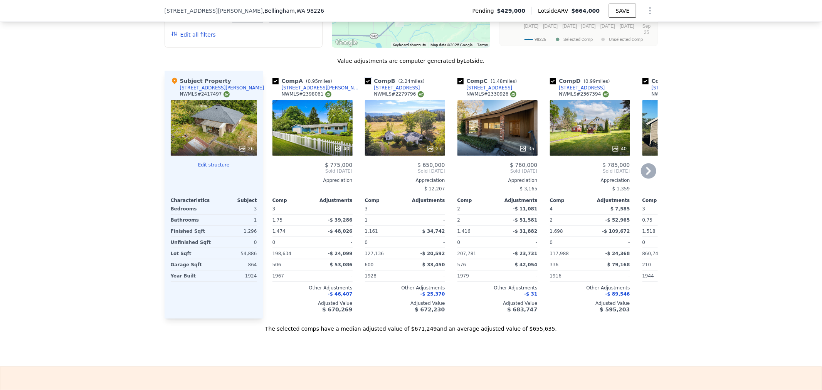
click at [367, 82] on input "checkbox" at bounding box center [368, 81] width 6 height 6
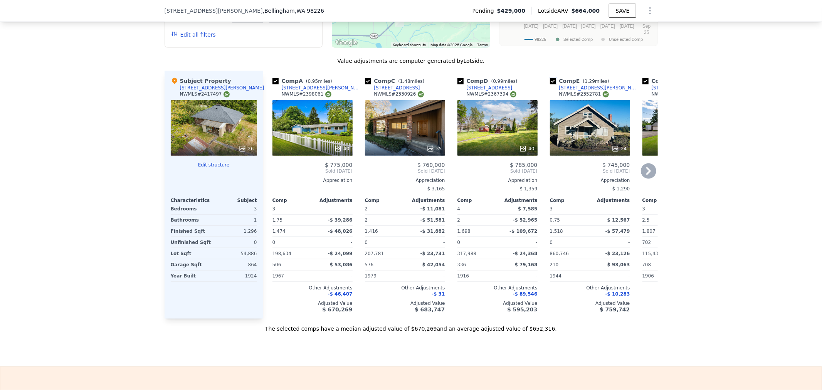
click at [550, 83] on input "checkbox" at bounding box center [553, 81] width 6 height 6
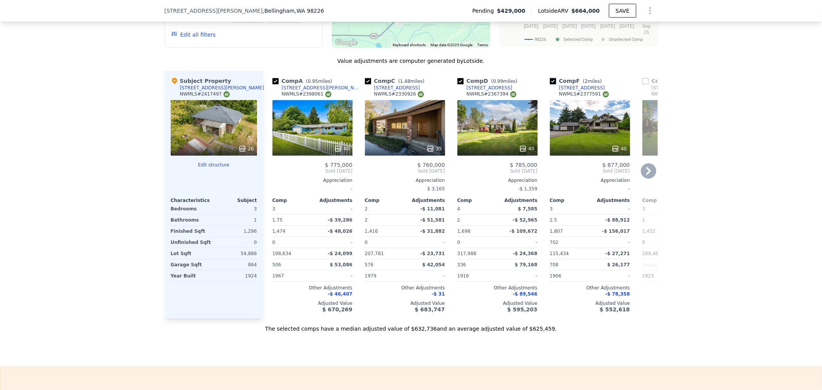
click at [550, 83] on input "checkbox" at bounding box center [553, 81] width 6 height 6
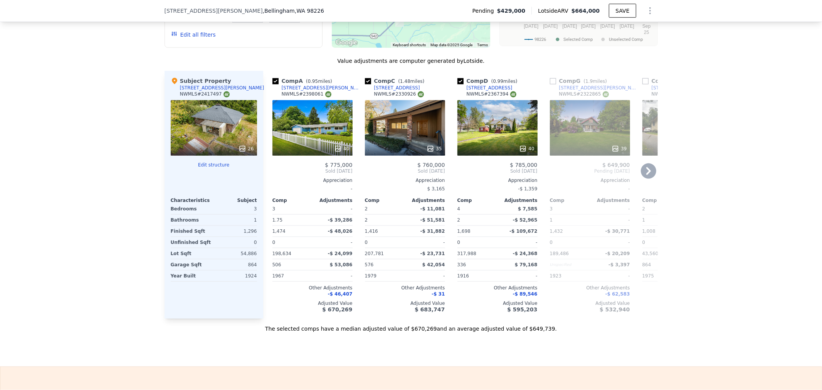
drag, startPoint x: 89, startPoint y: 141, endPoint x: 91, endPoint y: 147, distance: 6.5
click at [89, 141] on div "We found 9 sales that match your search Listings provided by NWMLS Filters Map …" at bounding box center [411, 112] width 822 height 442
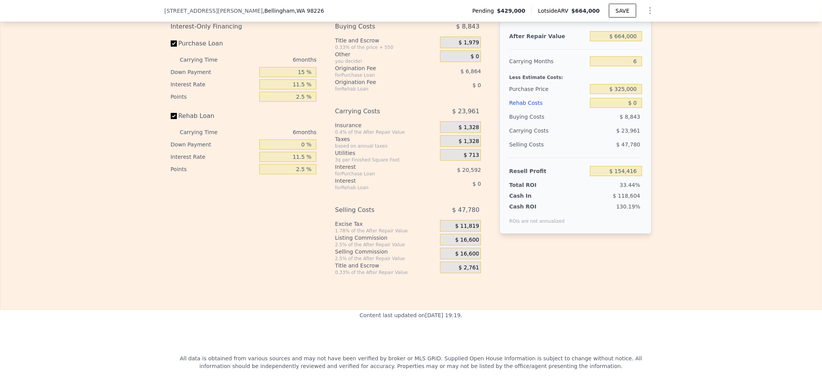
scroll to position [1109, 0]
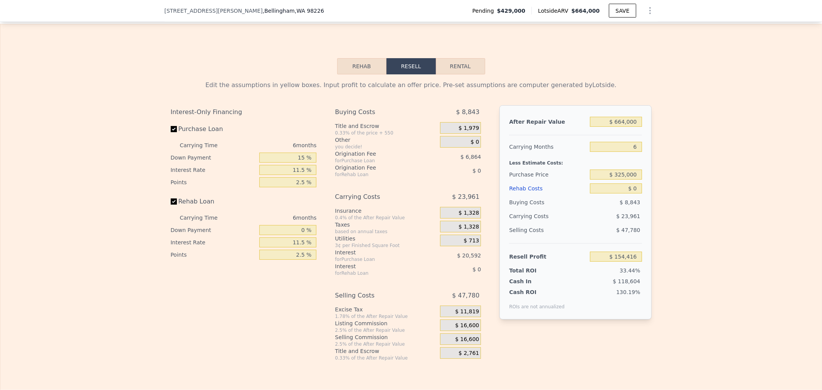
click at [490, 208] on div "Interest-Only Financing Purchase Loan Carrying Time 6 months Down Payment 15 % …" at bounding box center [411, 233] width 481 height 256
click at [456, 148] on div "$ 0" at bounding box center [460, 142] width 41 height 12
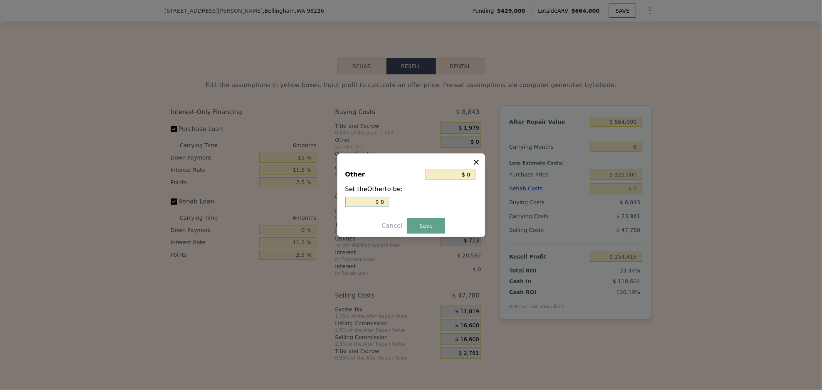
drag, startPoint x: 362, startPoint y: 200, endPoint x: 623, endPoint y: 198, distance: 260.8
click at [602, 200] on div "​ Other $ 0 Set the Other to be: $ 0 Cancel Save" at bounding box center [411, 195] width 822 height 390
click at [433, 224] on button "Save" at bounding box center [426, 225] width 38 height 15
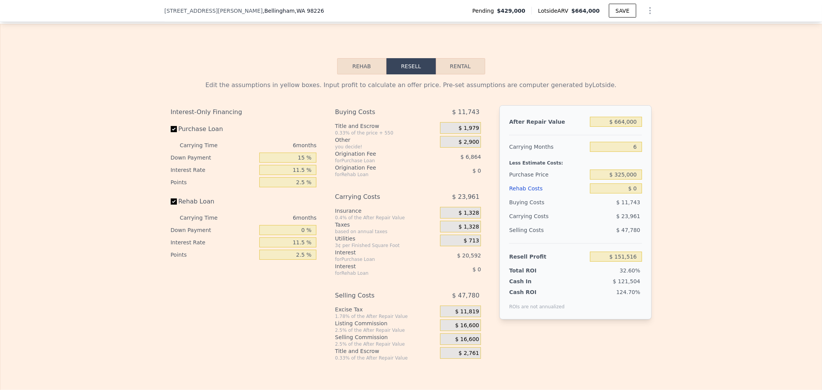
click at [426, 203] on div "$ 23,961" at bounding box center [452, 197] width 57 height 14
click at [430, 178] on div "$ 0" at bounding box center [452, 171] width 57 height 14
click at [621, 193] on input "$ 0" at bounding box center [616, 188] width 52 height 10
click at [656, 213] on div "Edit the assumptions in yellow boxes. Input profit to calculate an offer price.…" at bounding box center [410, 217] width 821 height 287
drag, startPoint x: 626, startPoint y: 156, endPoint x: 674, endPoint y: 156, distance: 48.5
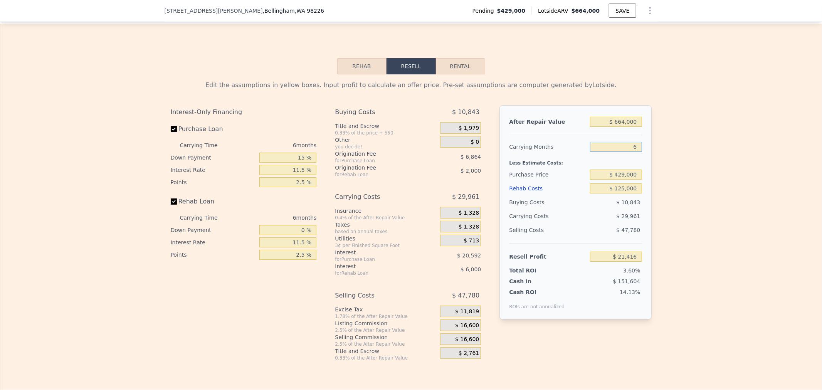
click at [669, 156] on div "Edit the assumptions in yellow boxes. Input profit to calculate an offer price.…" at bounding box center [410, 217] width 821 height 287
click at [732, 213] on div "Edit the assumptions in yellow boxes. Input profit to calculate an offer price.…" at bounding box center [410, 217] width 821 height 287
drag, startPoint x: 609, startPoint y: 129, endPoint x: 811, endPoint y: 135, distance: 202.0
click at [811, 135] on div "Edit the assumptions in yellow boxes. Input profit to calculate an offer price.…" at bounding box center [410, 217] width 821 height 287
click at [717, 224] on div "Edit the assumptions in yellow boxes. Input profit to calculate an offer price.…" at bounding box center [410, 217] width 821 height 287
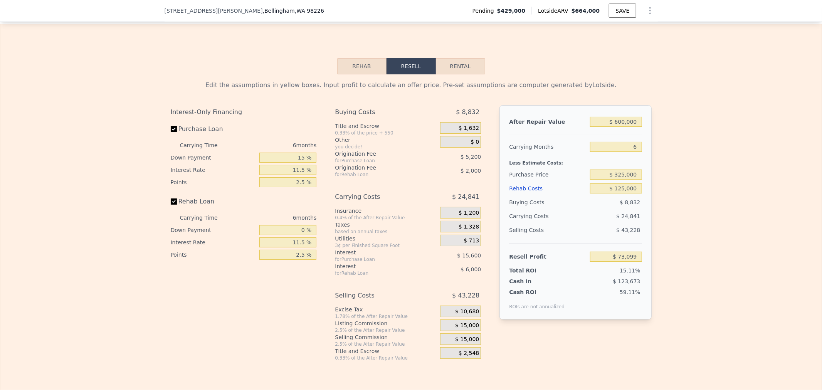
click at [463, 148] on div "$ 0" at bounding box center [460, 142] width 41 height 12
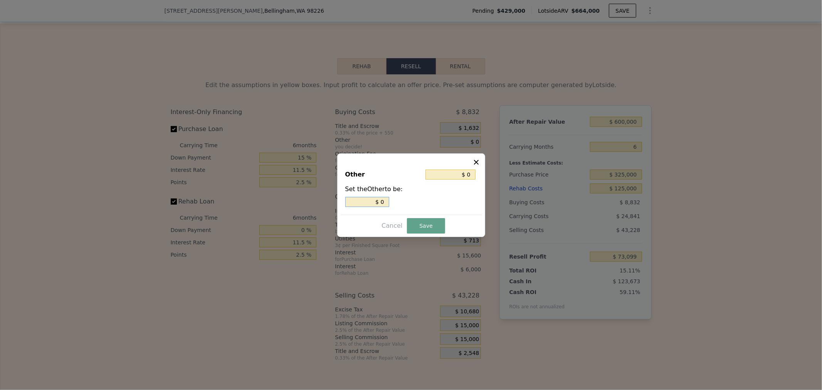
drag, startPoint x: 370, startPoint y: 199, endPoint x: 517, endPoint y: 194, distance: 146.9
click at [434, 200] on div "$ 0" at bounding box center [411, 202] width 132 height 10
click at [430, 226] on button "Save" at bounding box center [426, 225] width 38 height 15
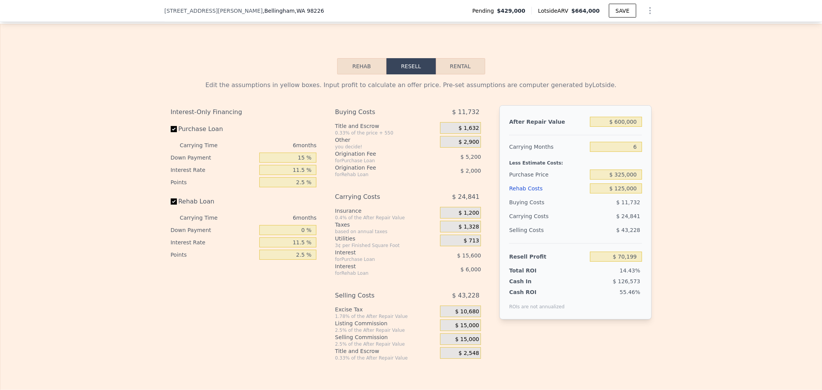
click at [740, 139] on div "Edit the assumptions in yellow boxes. Input profit to calculate an offer price.…" at bounding box center [410, 217] width 821 height 287
